Goal: Task Accomplishment & Management: Manage account settings

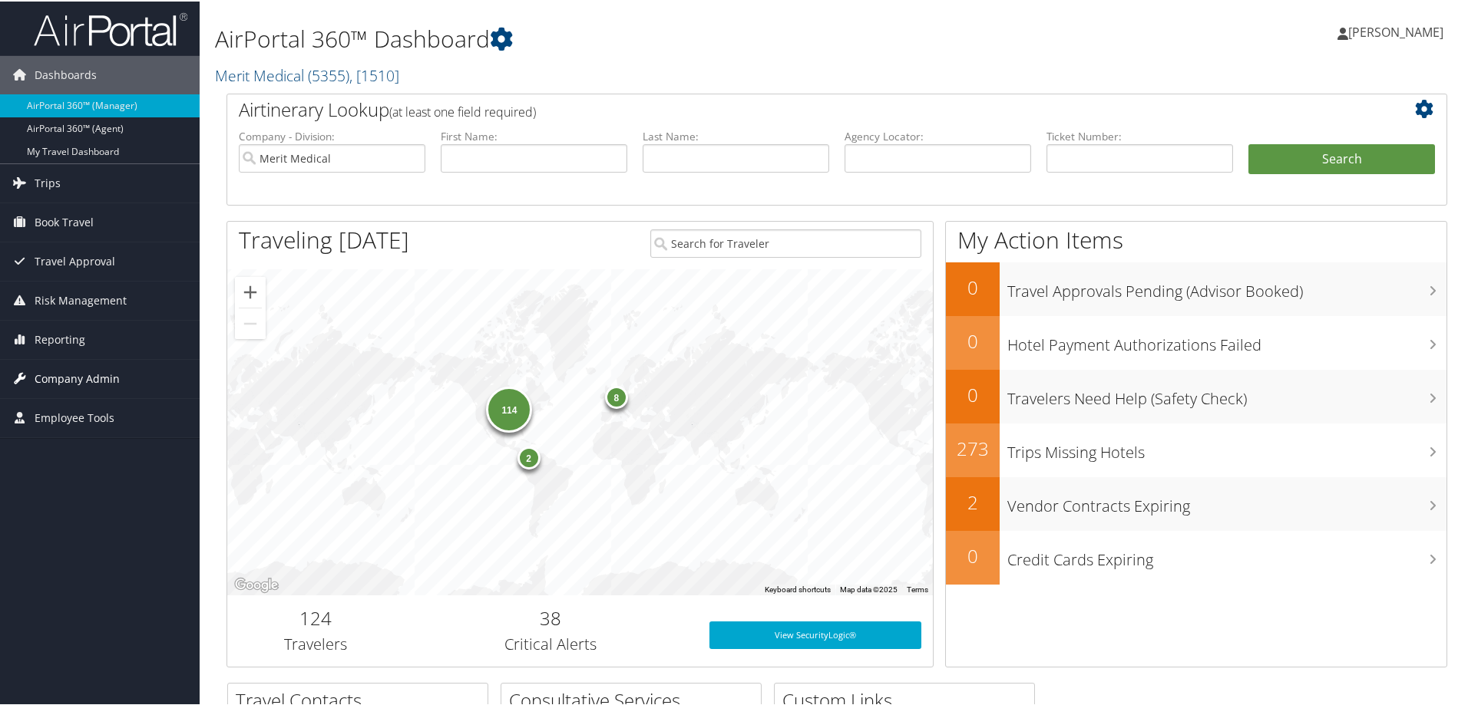
click at [62, 374] on span "Company Admin" at bounding box center [77, 377] width 85 height 38
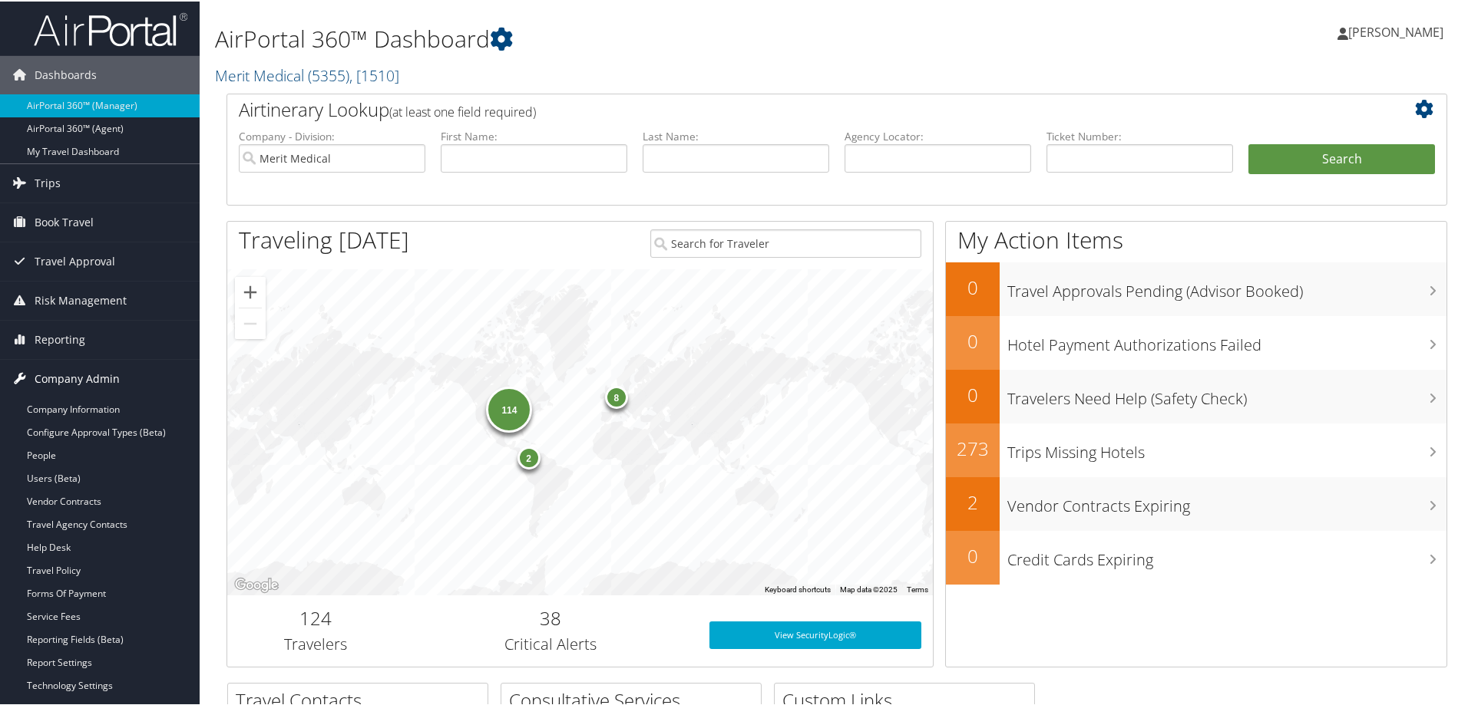
click at [64, 396] on span "Company Admin" at bounding box center [77, 377] width 85 height 38
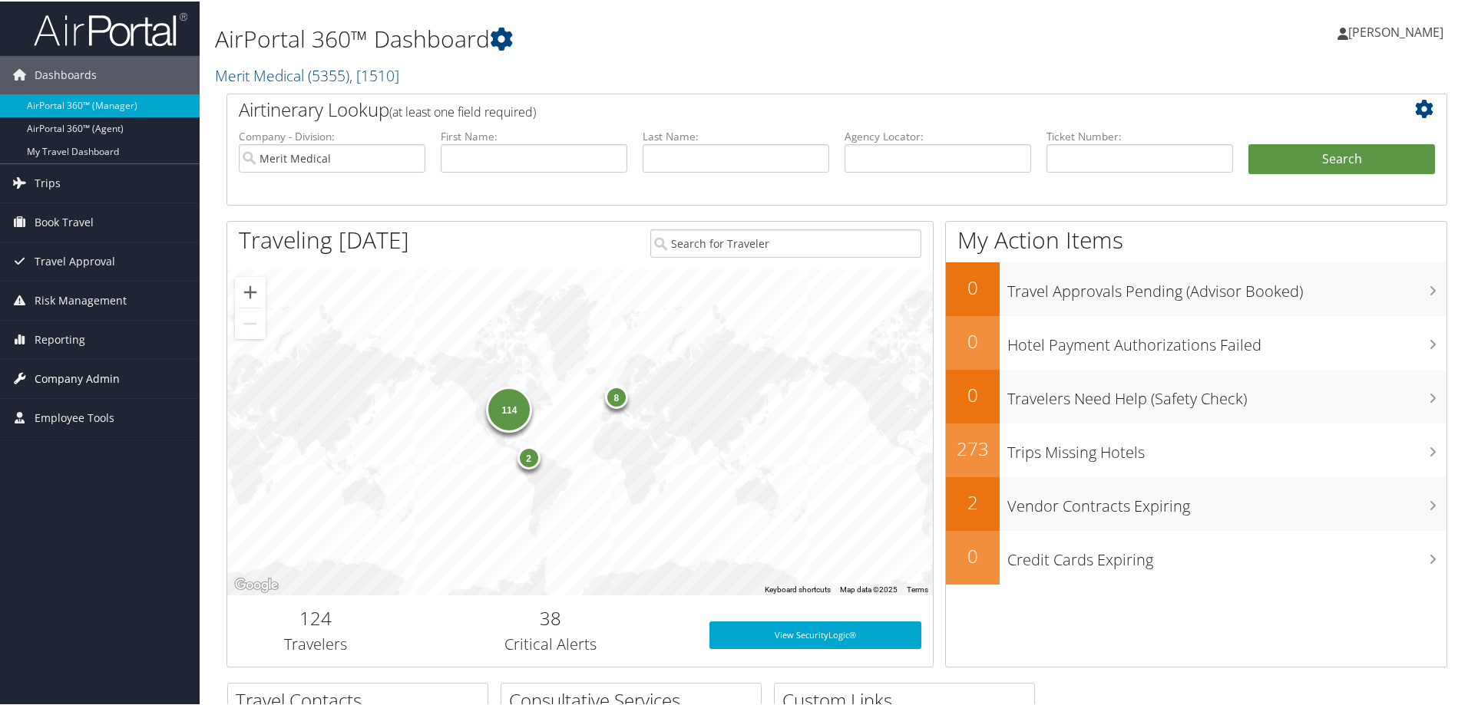
click at [70, 372] on span "Company Admin" at bounding box center [77, 377] width 85 height 38
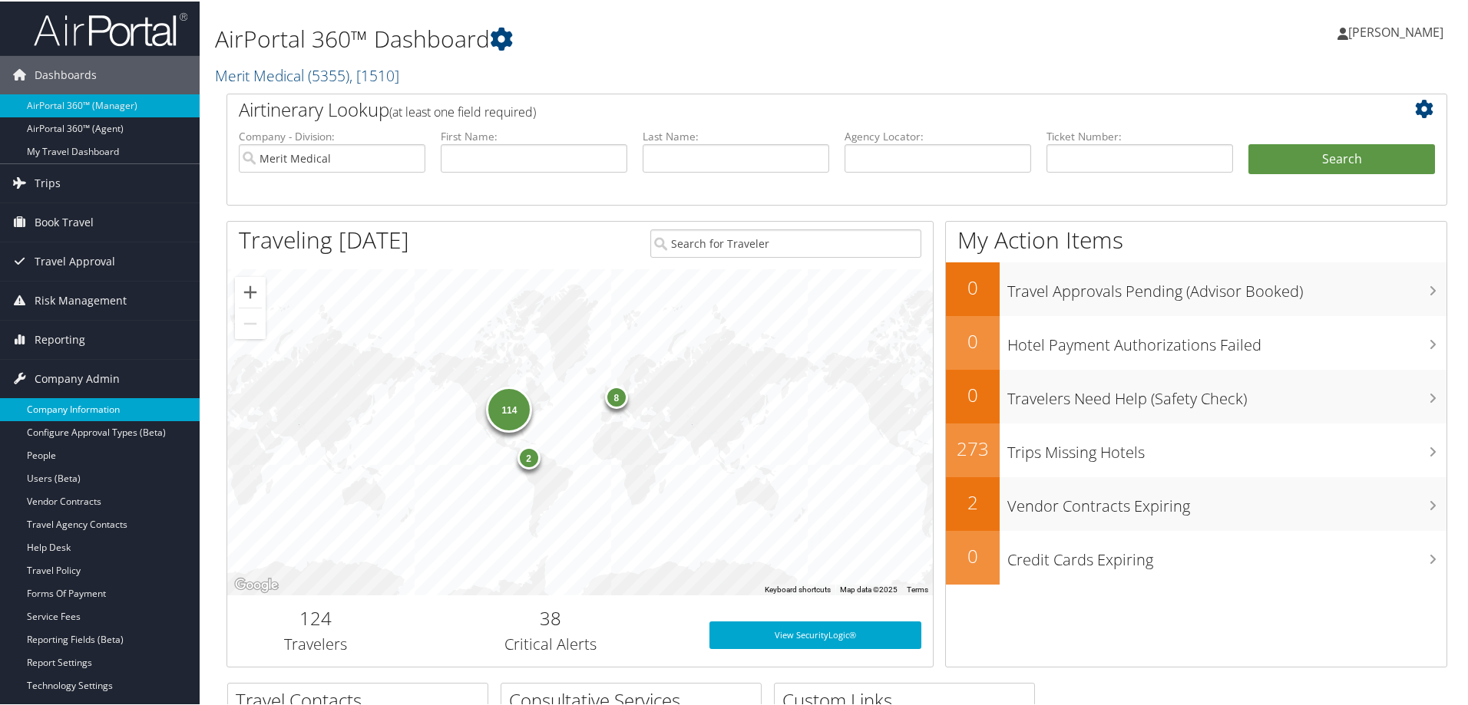
click at [68, 401] on link "Company Information" at bounding box center [100, 408] width 200 height 23
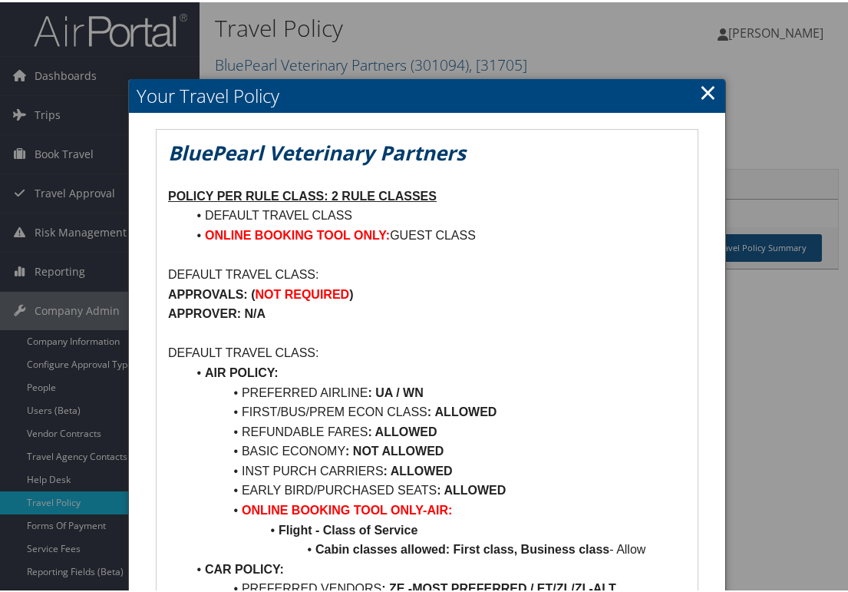
click at [701, 92] on link "×" at bounding box center [708, 89] width 18 height 31
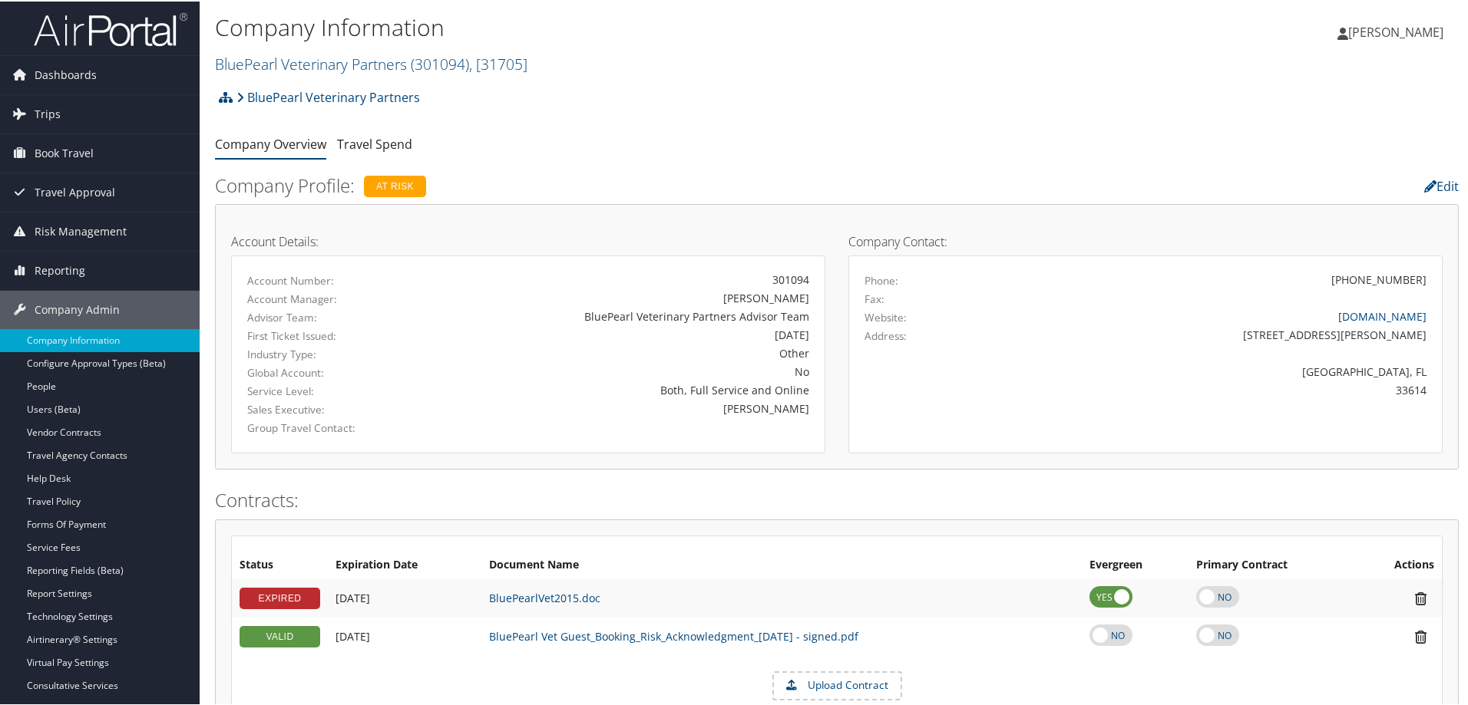
click at [540, 64] on h2 "BluePearl Veterinary Partners ( 301094 ) , [ 31705 ]" at bounding box center [629, 61] width 829 height 26
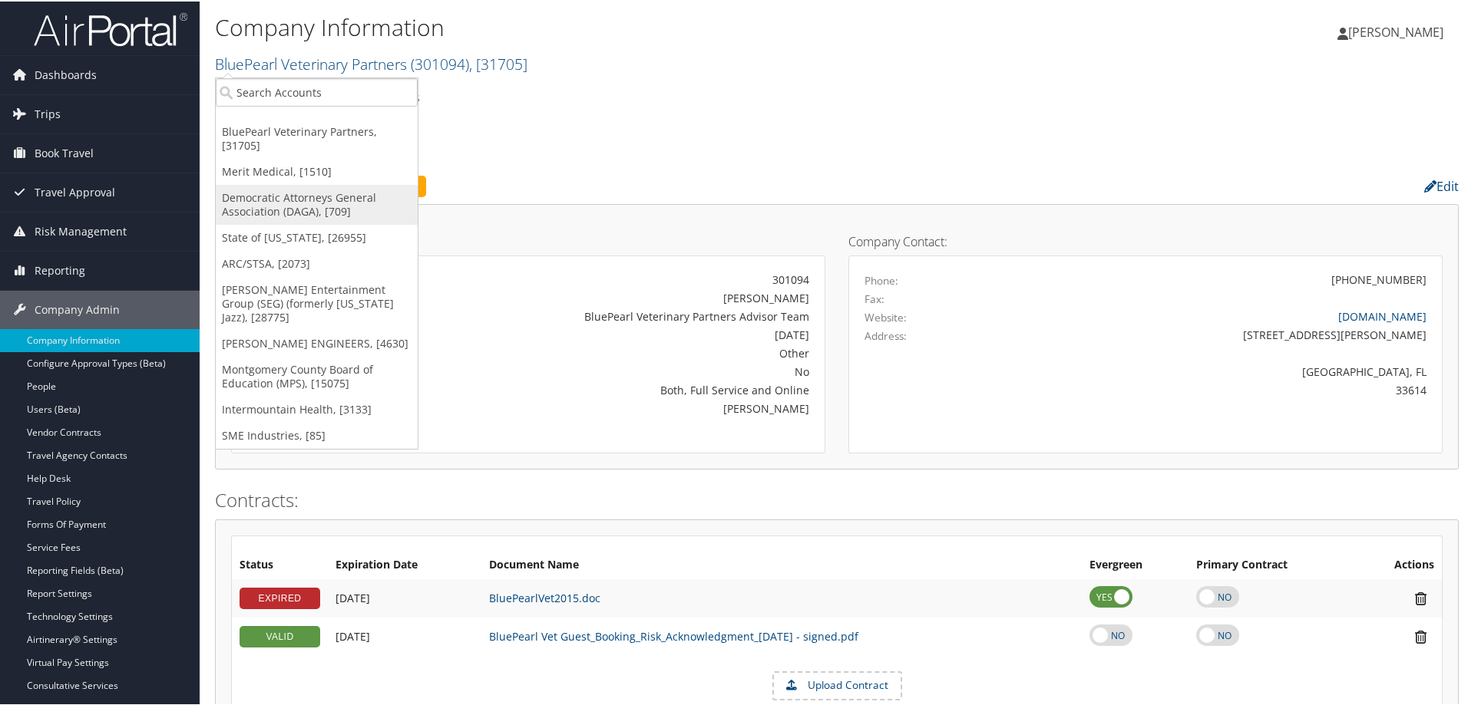
click at [276, 197] on link "Democratic Attorneys General Association (DAGA), [709]" at bounding box center [317, 203] width 202 height 40
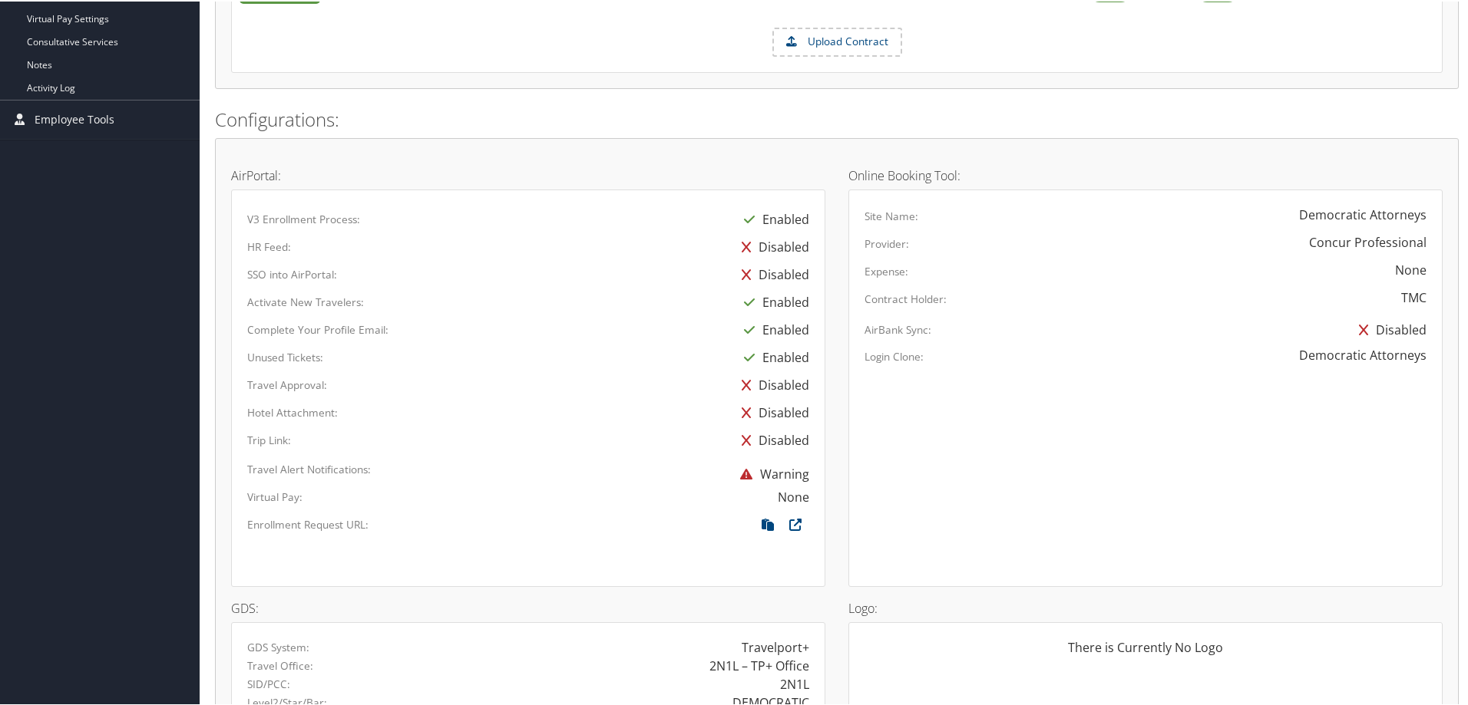
scroll to position [768, 0]
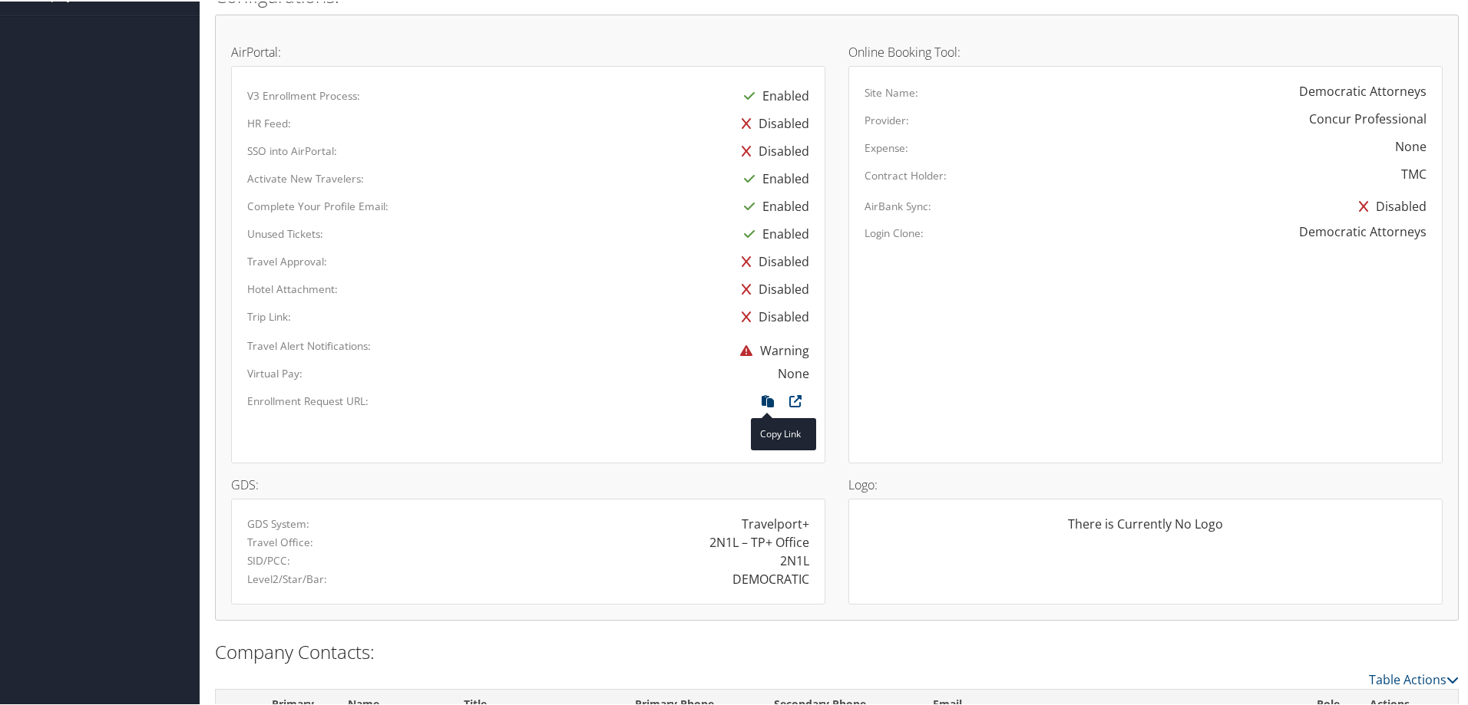
click at [765, 401] on icon at bounding box center [768, 404] width 28 height 20
